Goal: Task Accomplishment & Management: Manage account settings

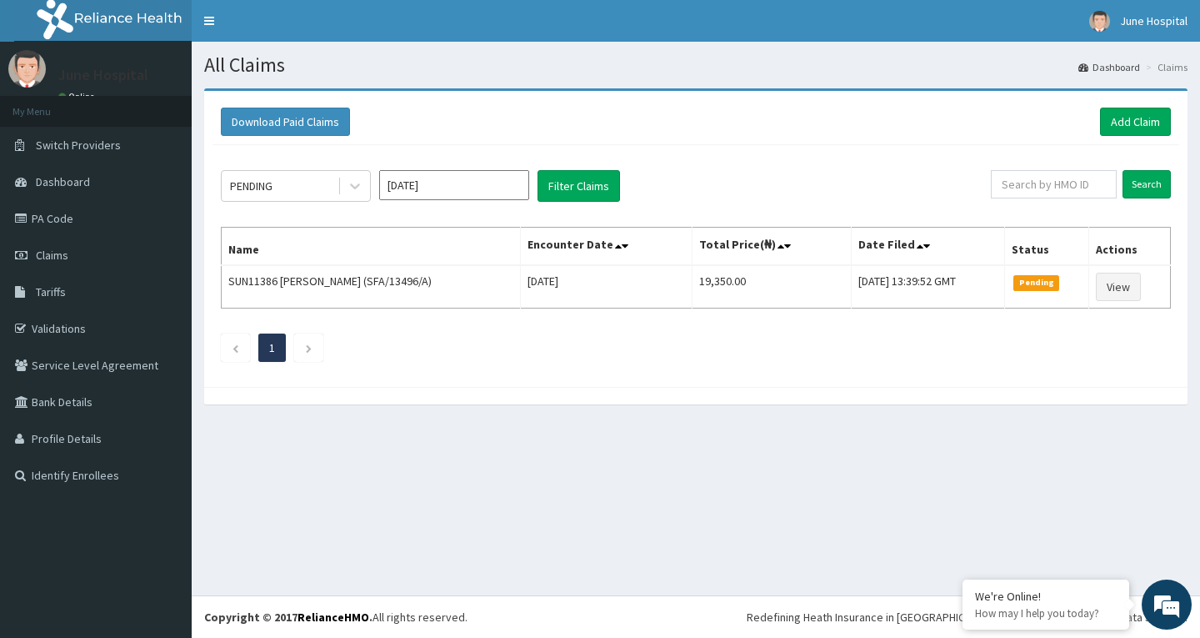
click at [59, 247] on link "Claims" at bounding box center [96, 255] width 192 height 37
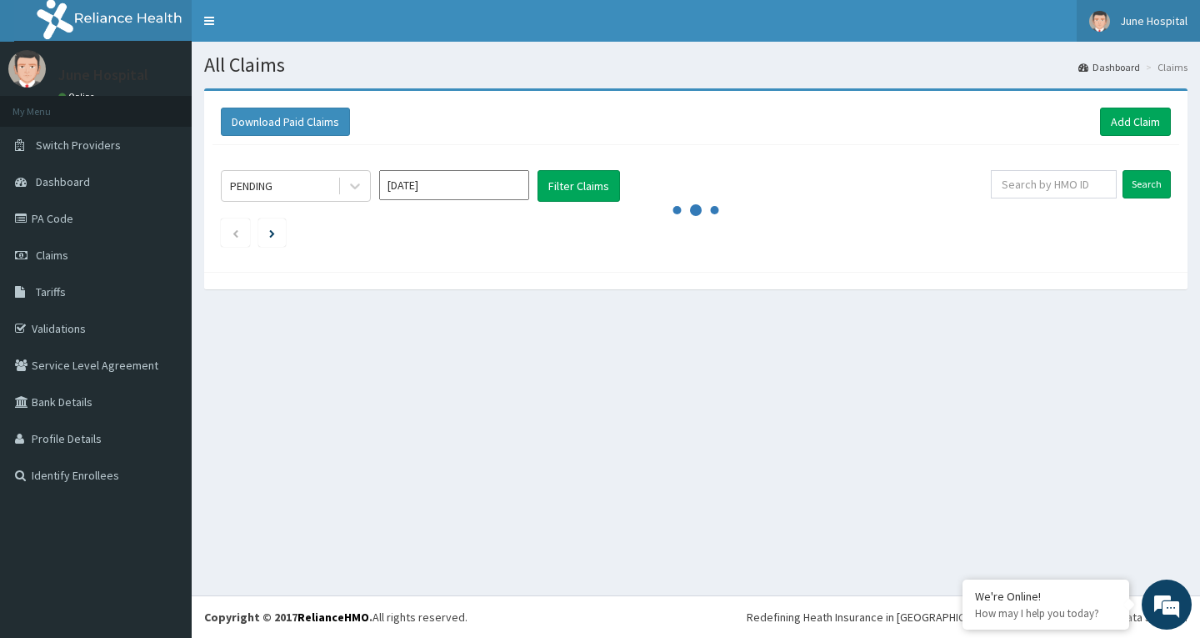
click at [1149, 24] on span "June Hospital" at bounding box center [1154, 20] width 68 height 15
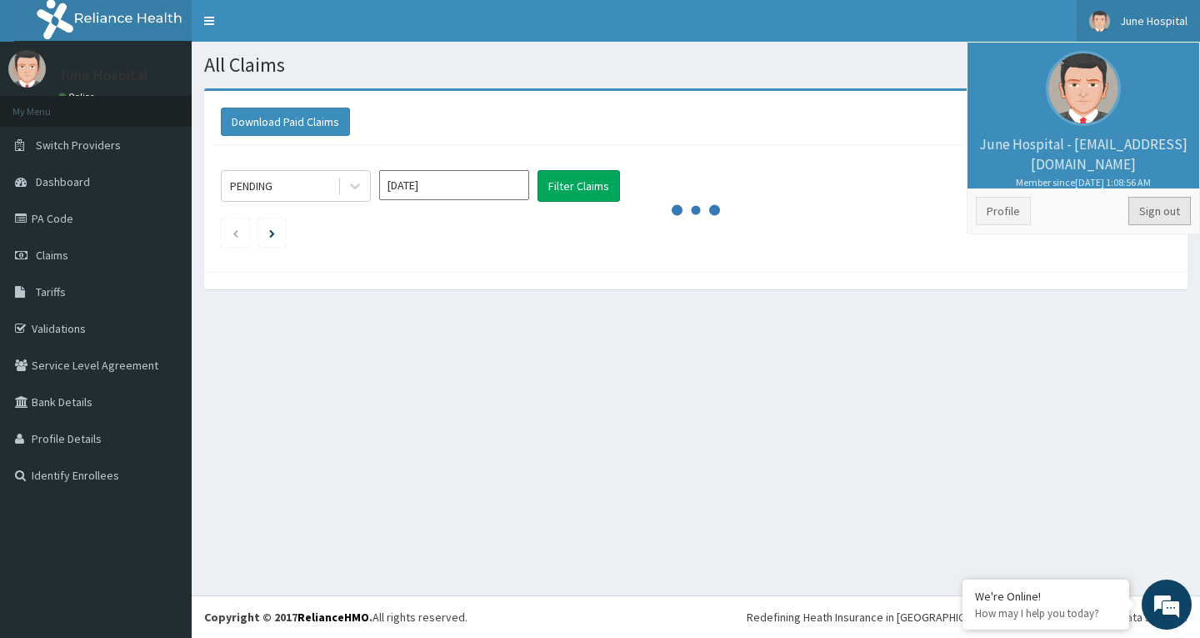
click at [1155, 203] on link "Sign out" at bounding box center [1160, 211] width 63 height 28
